Goal: Check status: Check status

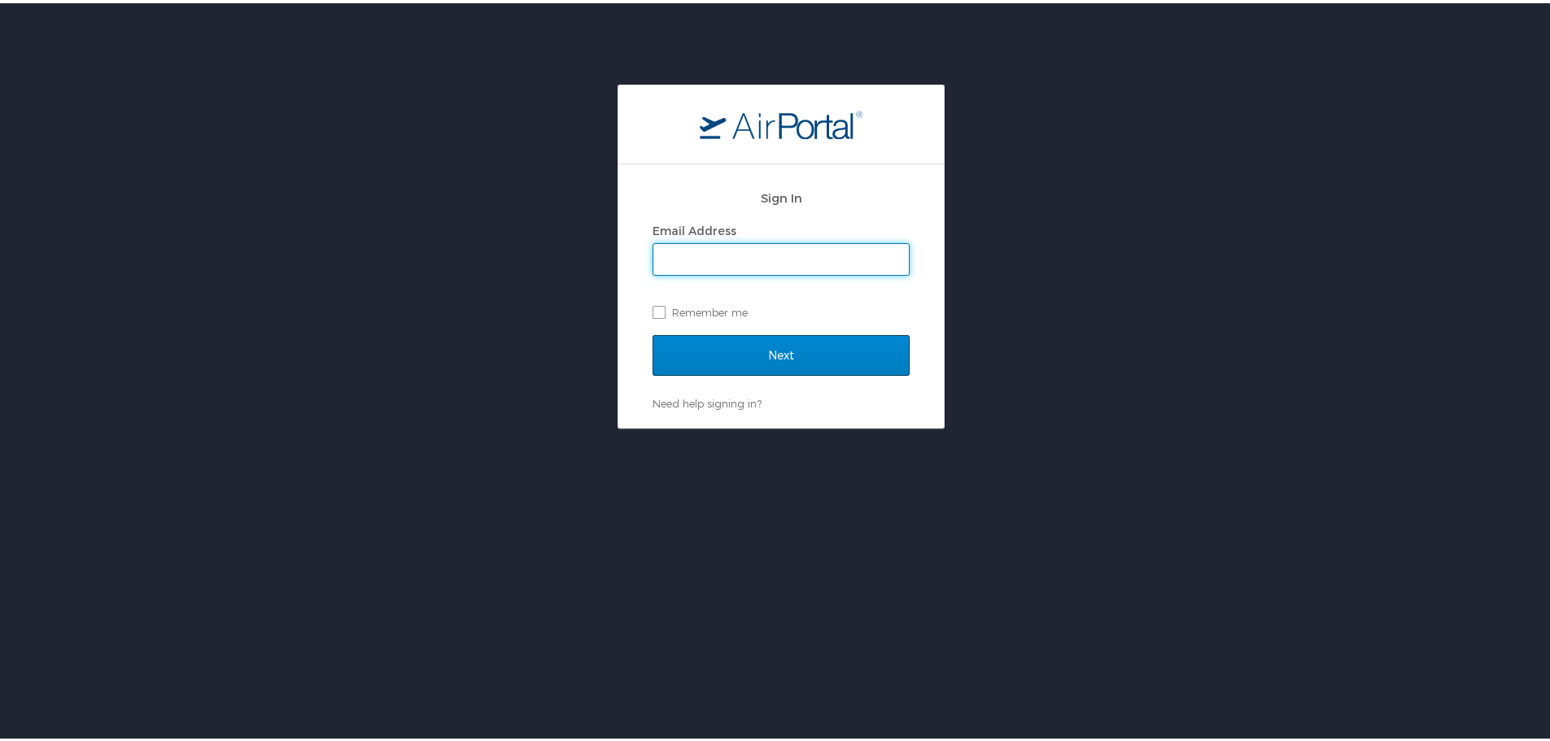
type input "[EMAIL_ADDRESS][DOMAIN_NAME]"
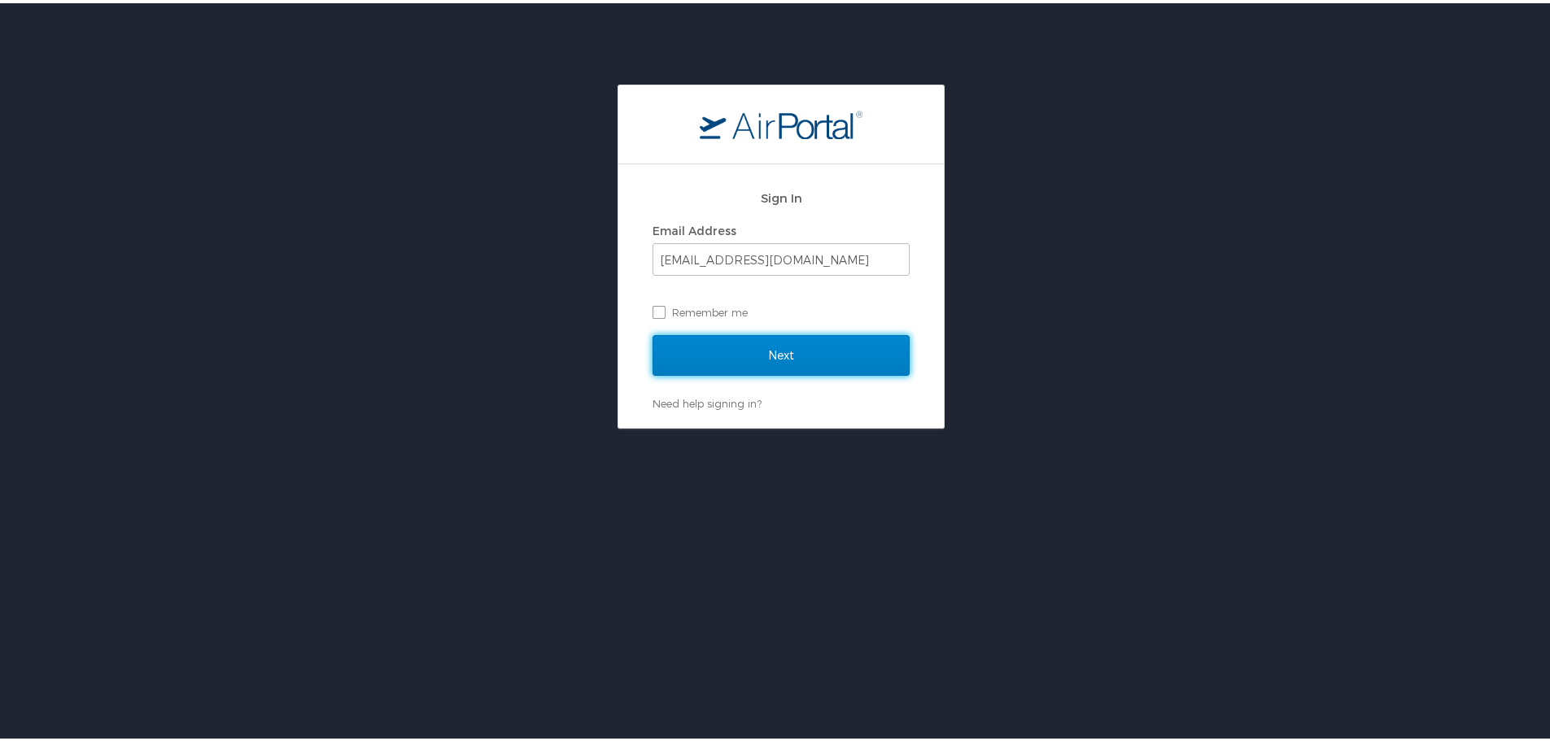
click at [781, 343] on input "Next" at bounding box center [781, 352] width 257 height 41
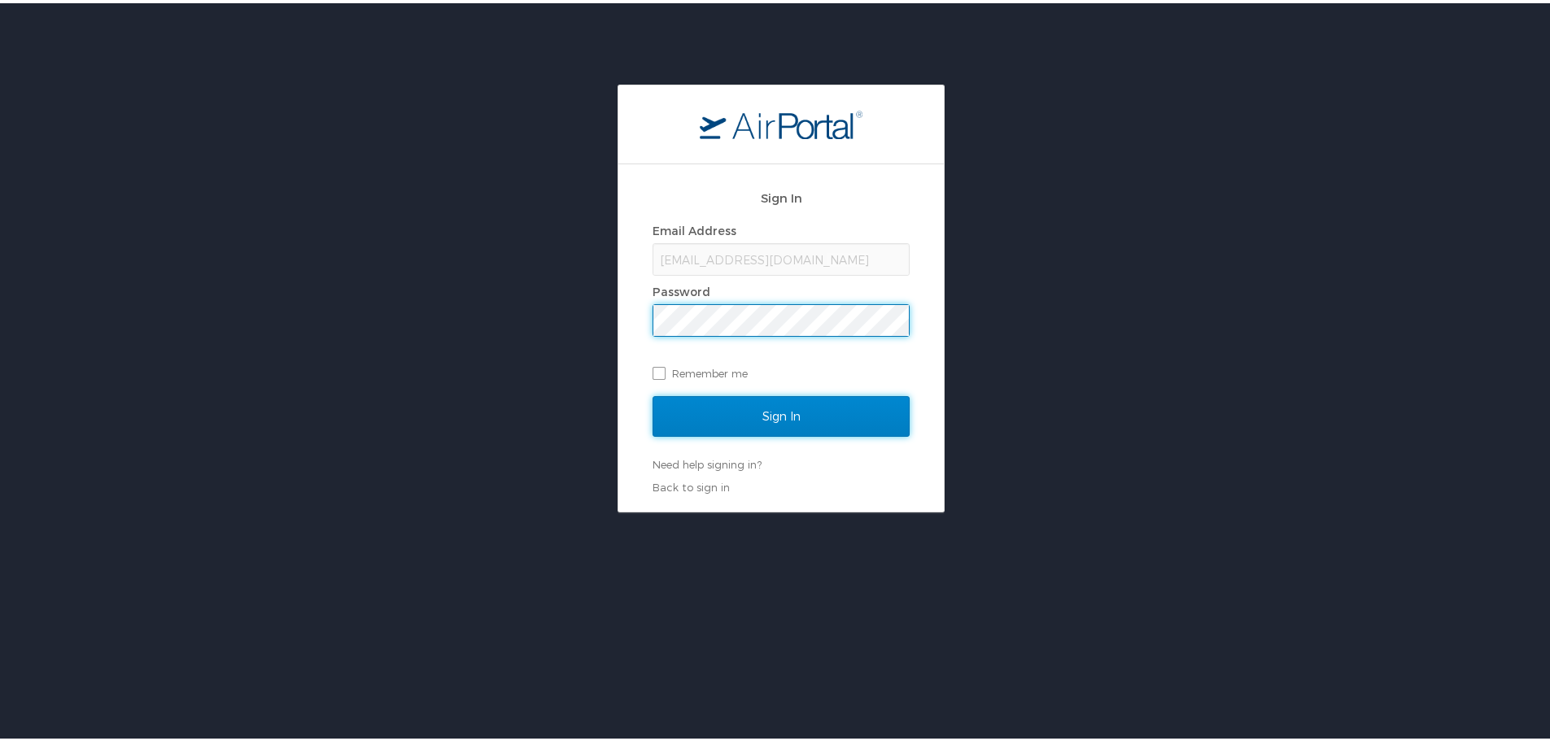
click at [810, 406] on input "Sign In" at bounding box center [781, 413] width 257 height 41
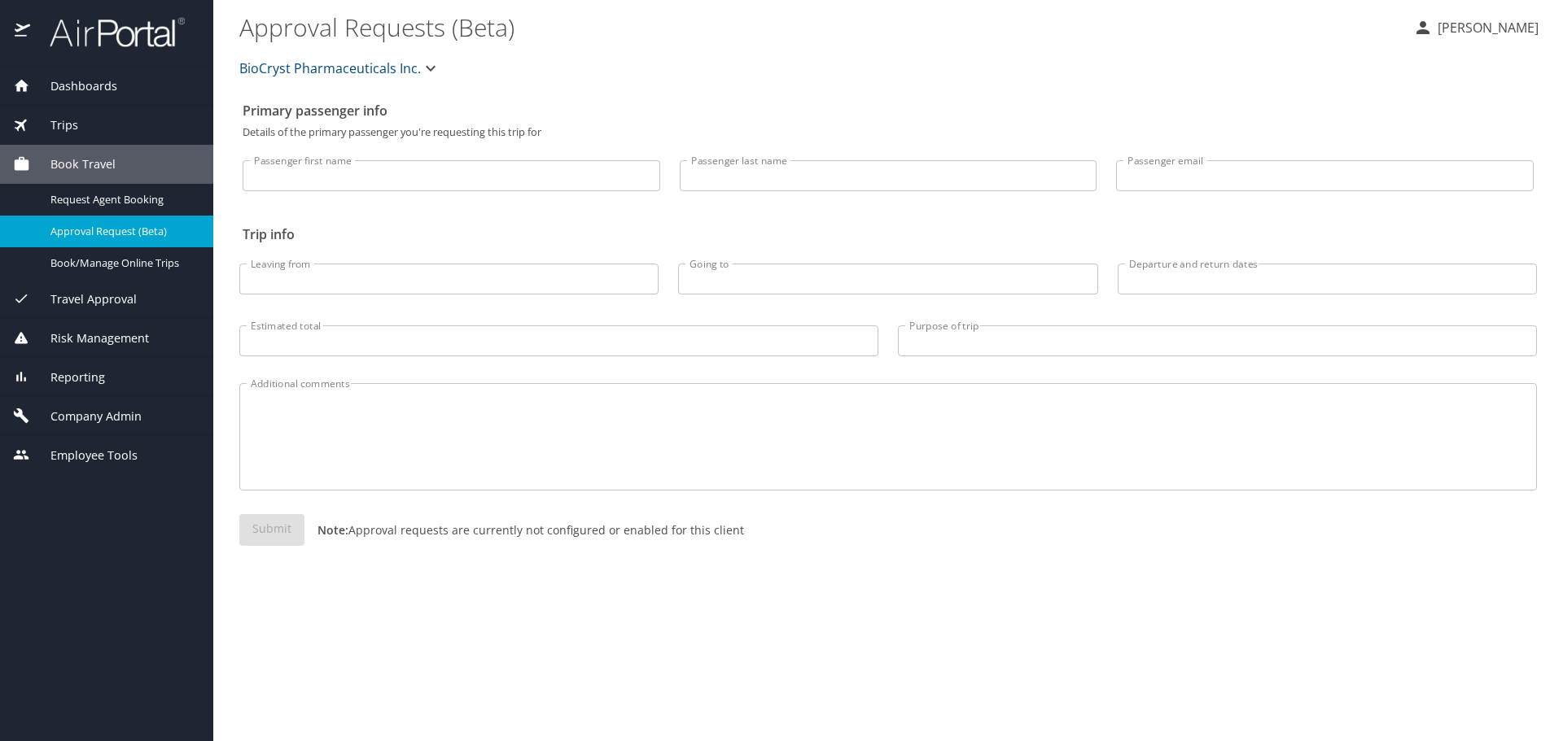
click at [87, 142] on div "Trips" at bounding box center [106, 125] width 213 height 39
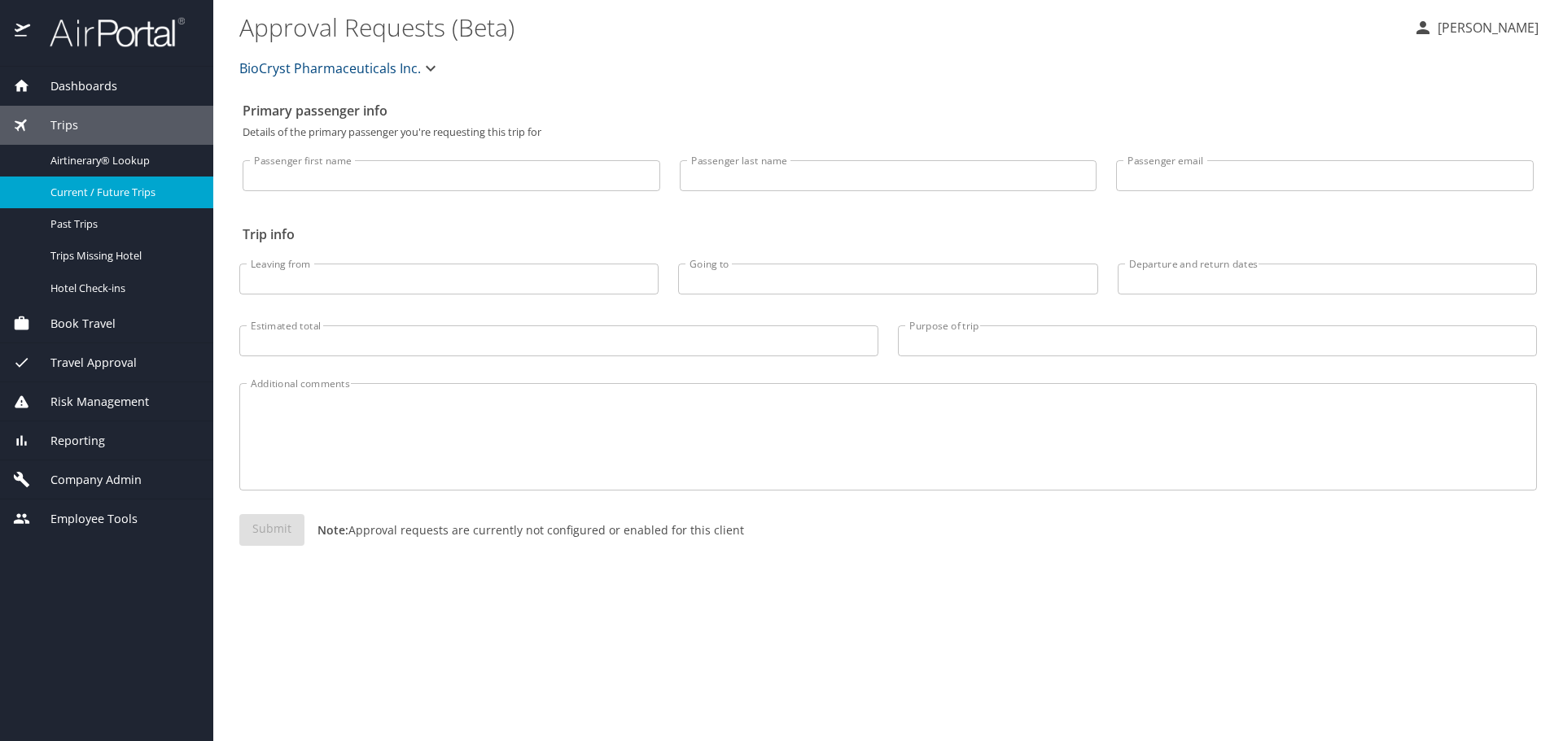
click at [143, 201] on div "Current / Future Trips" at bounding box center [106, 192] width 187 height 19
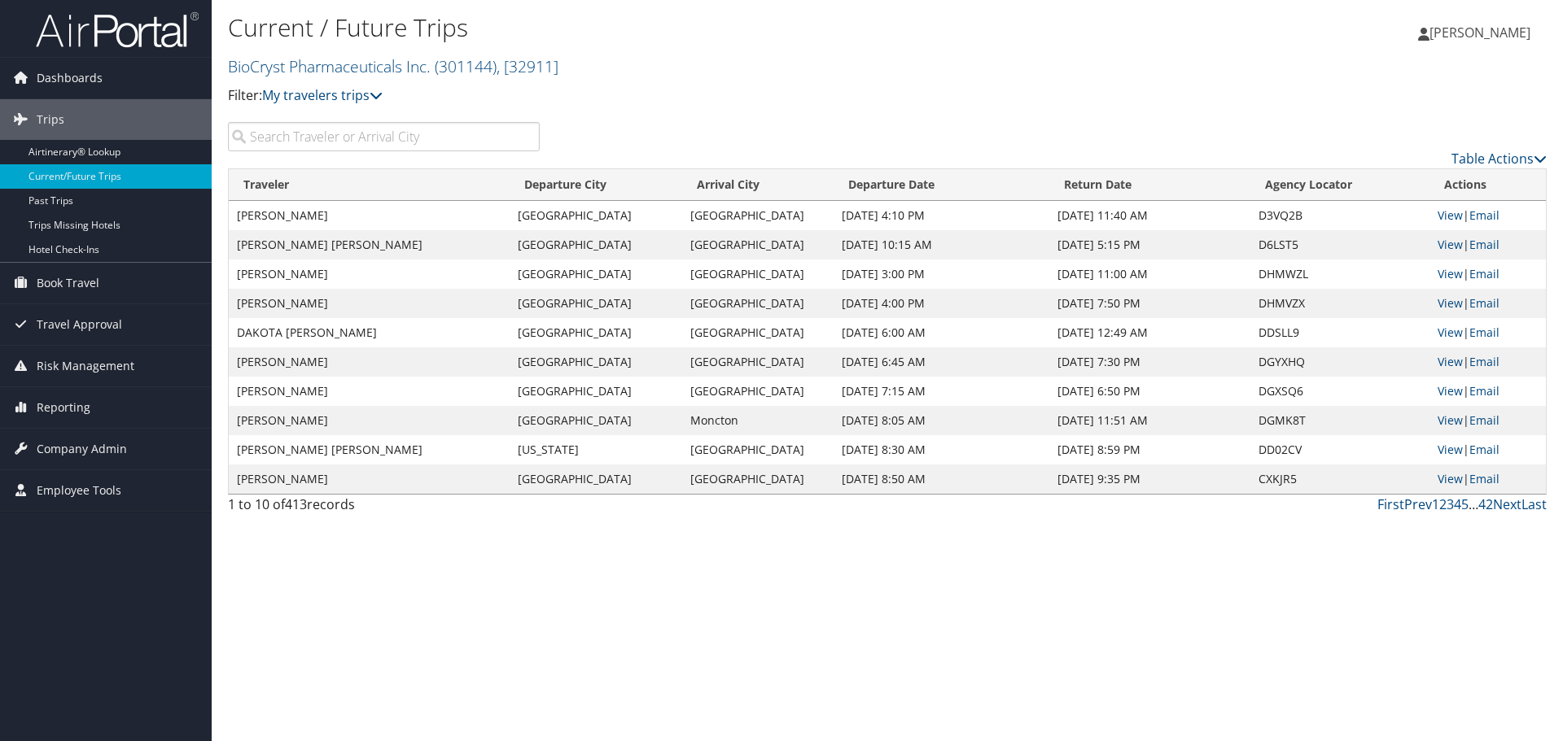
click at [409, 152] on div "Table Actions" at bounding box center [887, 145] width 1343 height 46
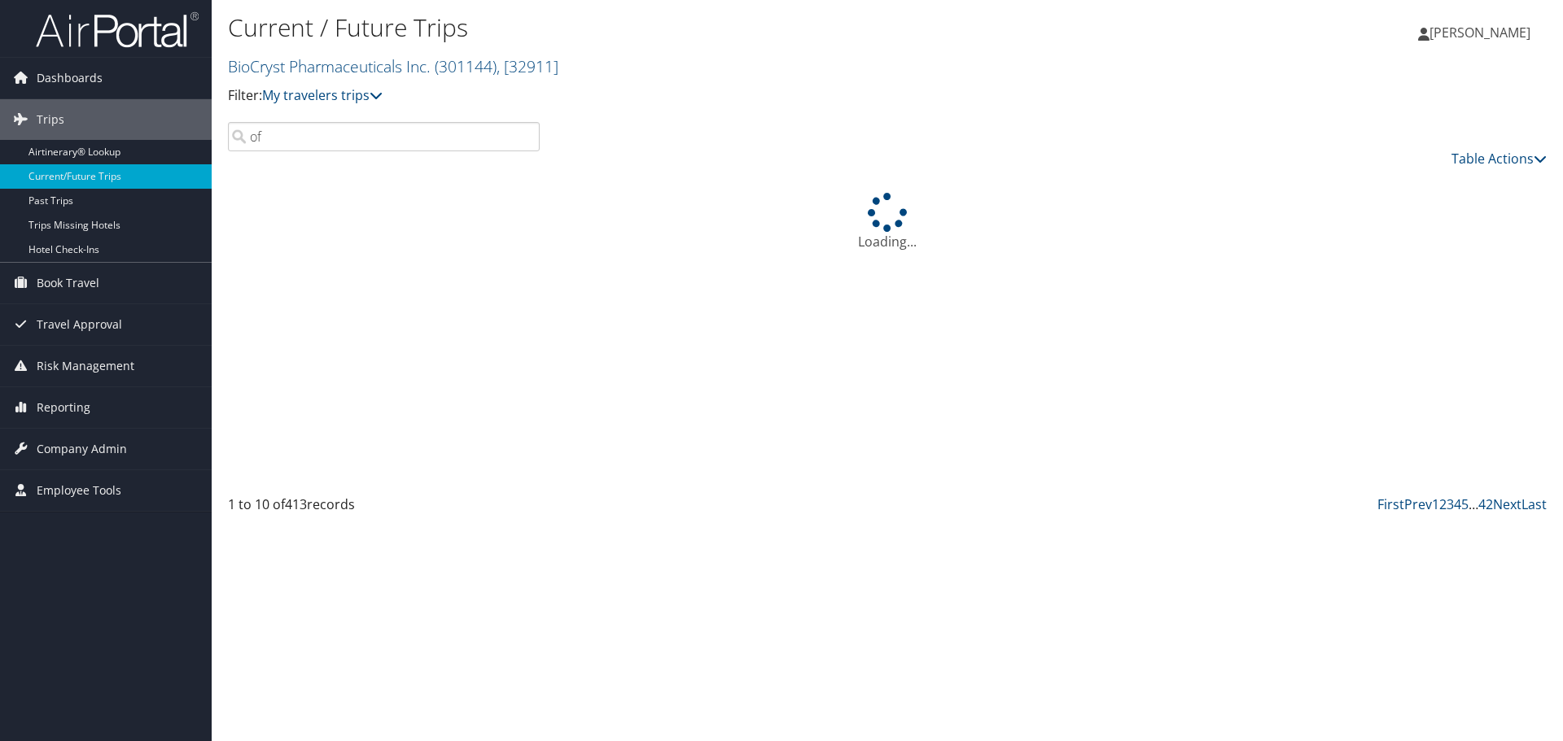
type input "o"
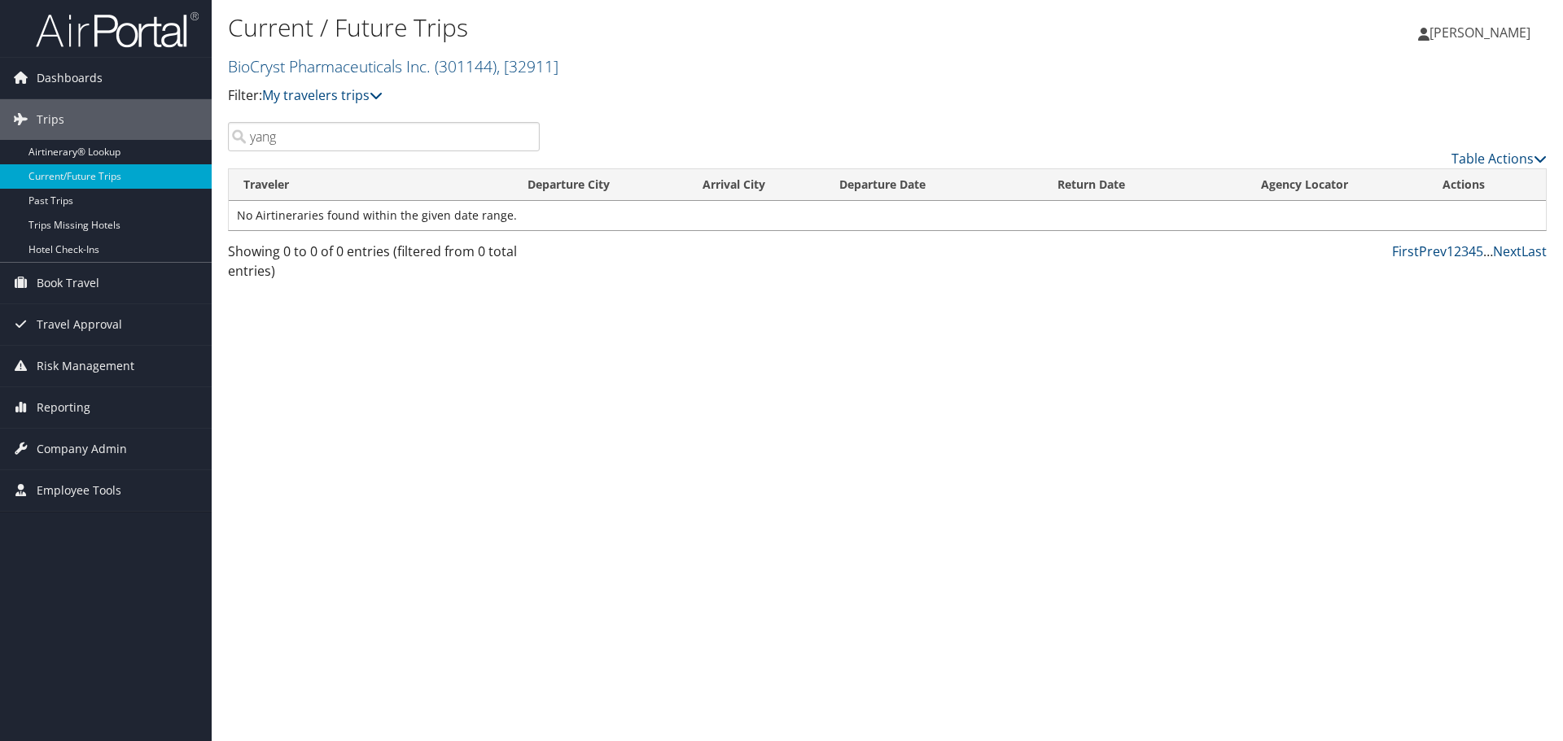
drag, startPoint x: 411, startPoint y: 140, endPoint x: 224, endPoint y: 146, distance: 187.3
click at [224, 146] on div "yang" at bounding box center [384, 136] width 336 height 29
type input "[PERSON_NAME]"
